Goal: Find specific page/section: Find specific page/section

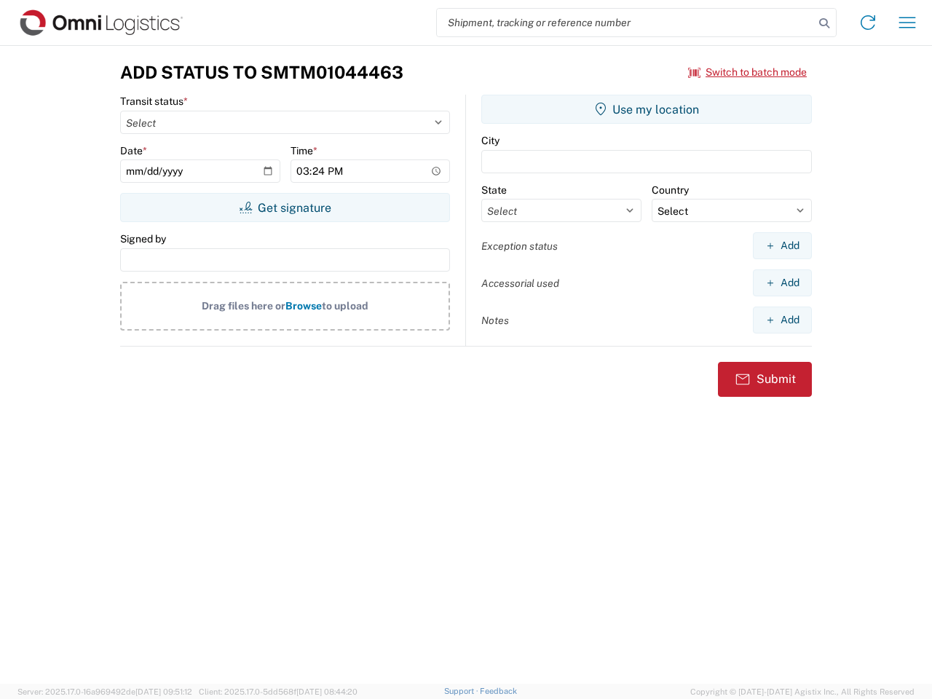
click at [625, 23] on input "search" at bounding box center [625, 23] width 377 height 28
click at [824, 23] on icon at bounding box center [824, 23] width 20 height 20
click at [868, 23] on icon at bounding box center [867, 22] width 23 height 23
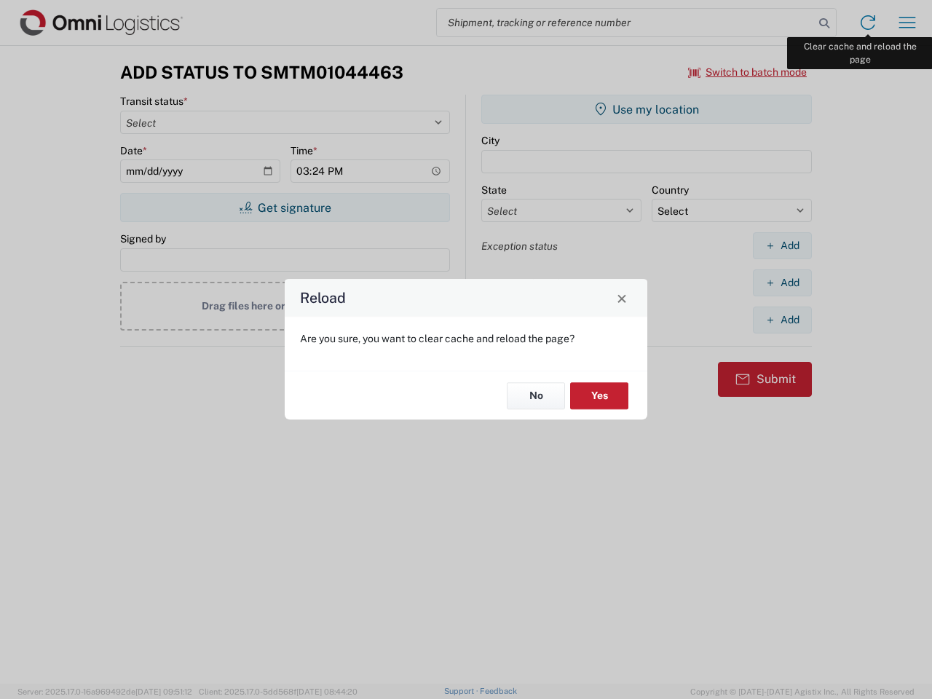
click at [907, 23] on div "Reload Are you sure, you want to clear cache and reload the page? No Yes" at bounding box center [466, 349] width 932 height 699
click at [748, 72] on div "Reload Are you sure, you want to clear cache and reload the page? No Yes" at bounding box center [466, 349] width 932 height 699
click at [285, 207] on div "Reload Are you sure, you want to clear cache and reload the page? No Yes" at bounding box center [466, 349] width 932 height 699
click at [646, 109] on div "Reload Are you sure, you want to clear cache and reload the page? No Yes" at bounding box center [466, 349] width 932 height 699
click at [782, 245] on div "Reload Are you sure, you want to clear cache and reload the page? No Yes" at bounding box center [466, 349] width 932 height 699
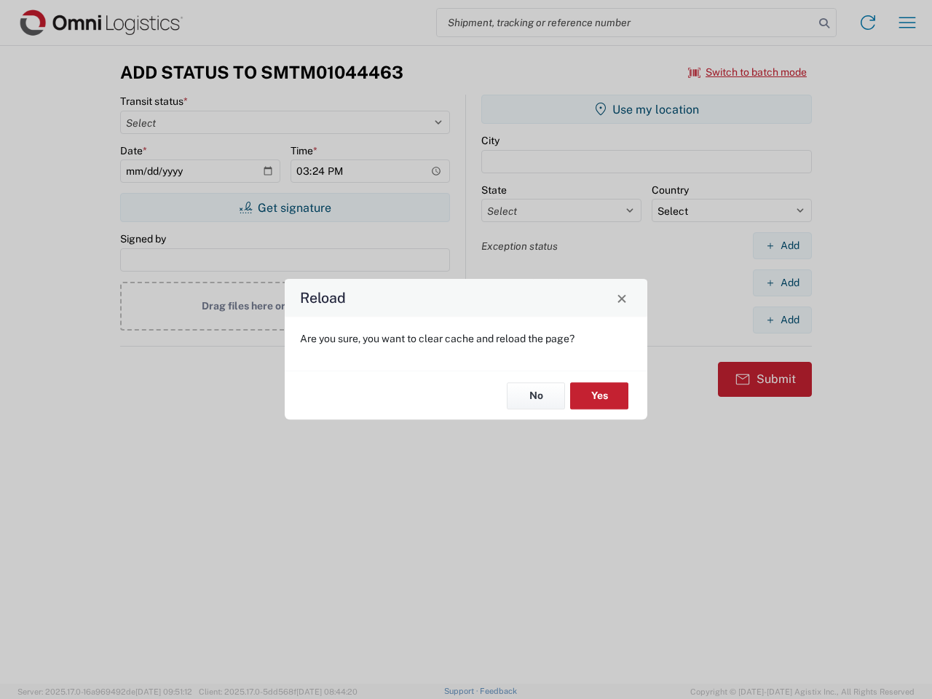
click at [782, 282] on div "Reload Are you sure, you want to clear cache and reload the page? No Yes" at bounding box center [466, 349] width 932 height 699
click at [782, 320] on div "Reload Are you sure, you want to clear cache and reload the page? No Yes" at bounding box center [466, 349] width 932 height 699
